Goal: Information Seeking & Learning: Find specific fact

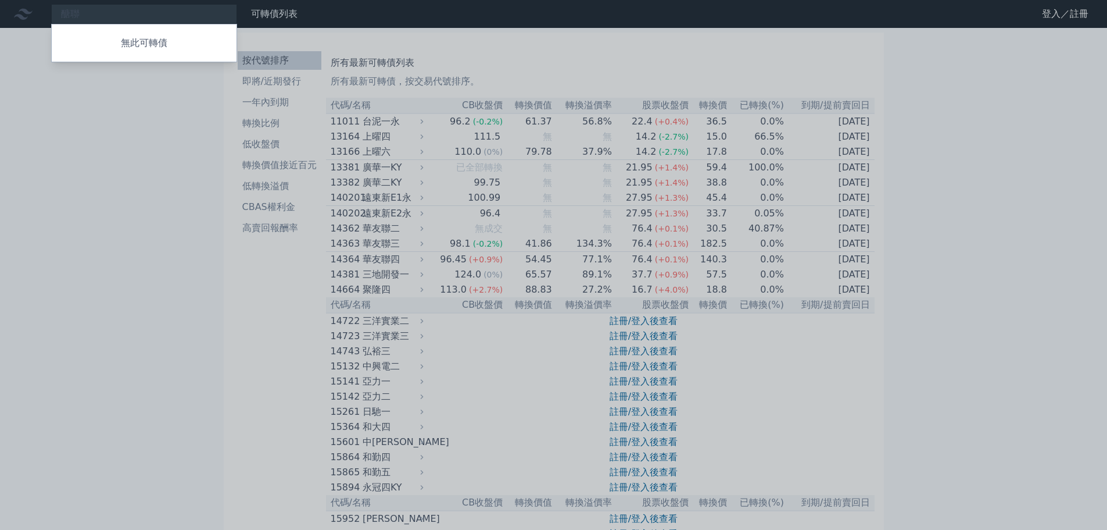
type input "醣聯"
click at [127, 61] on div "41683 醣聯三" at bounding box center [144, 59] width 185 height 23
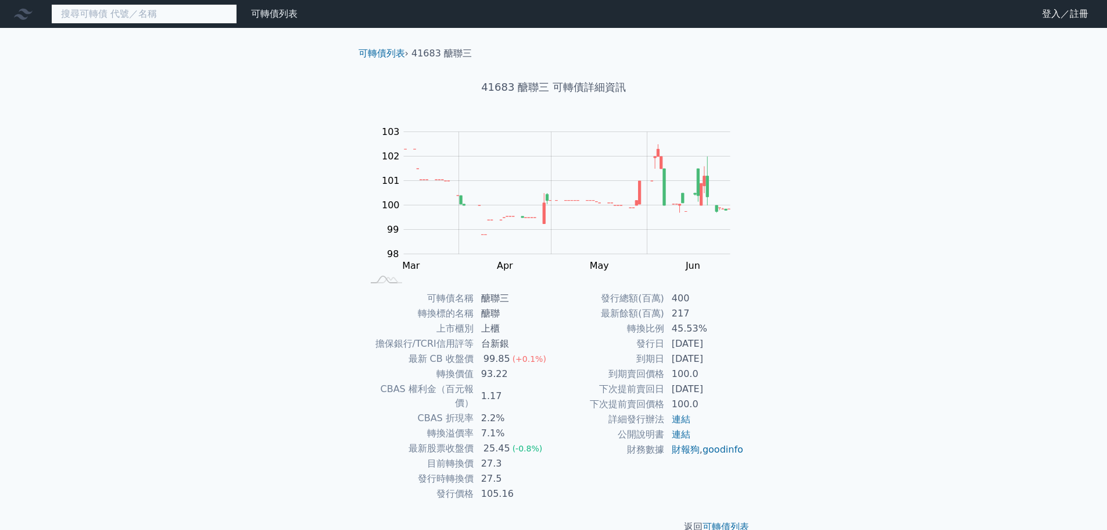
click at [152, 6] on input at bounding box center [144, 14] width 186 height 20
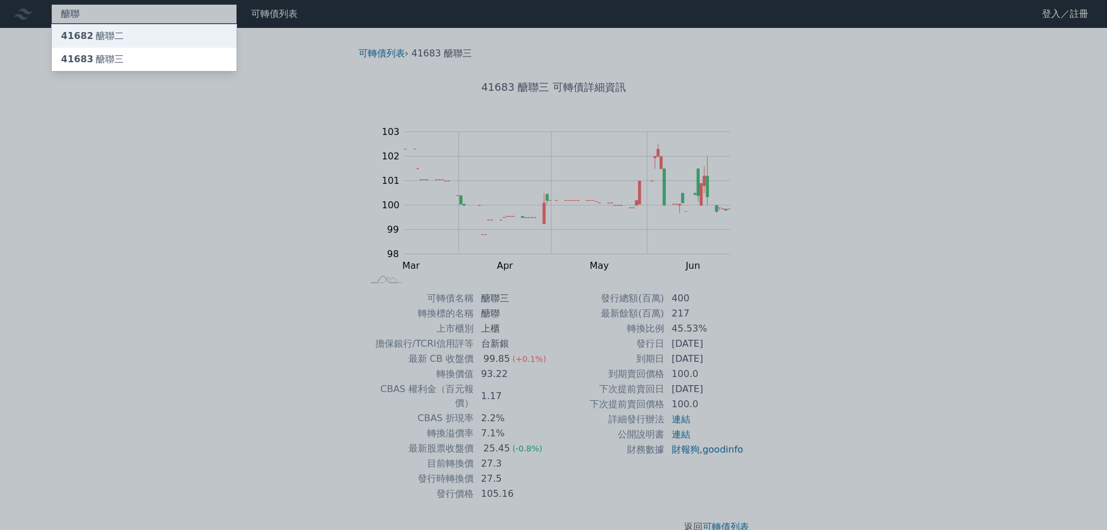
type input "醣聯"
click at [134, 35] on div "41682 醣聯二" at bounding box center [144, 35] width 185 height 23
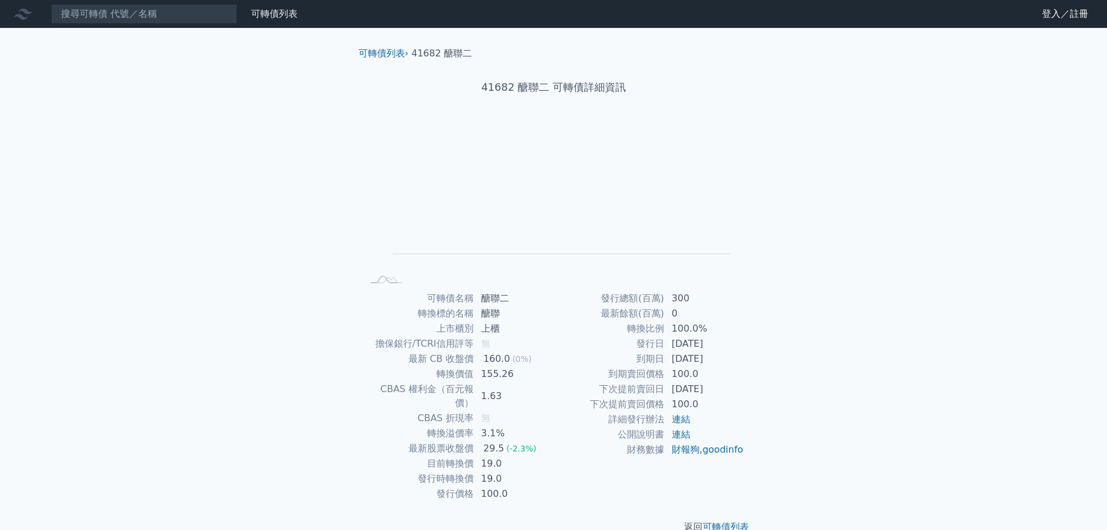
scroll to position [9, 0]
